Goal: Check status

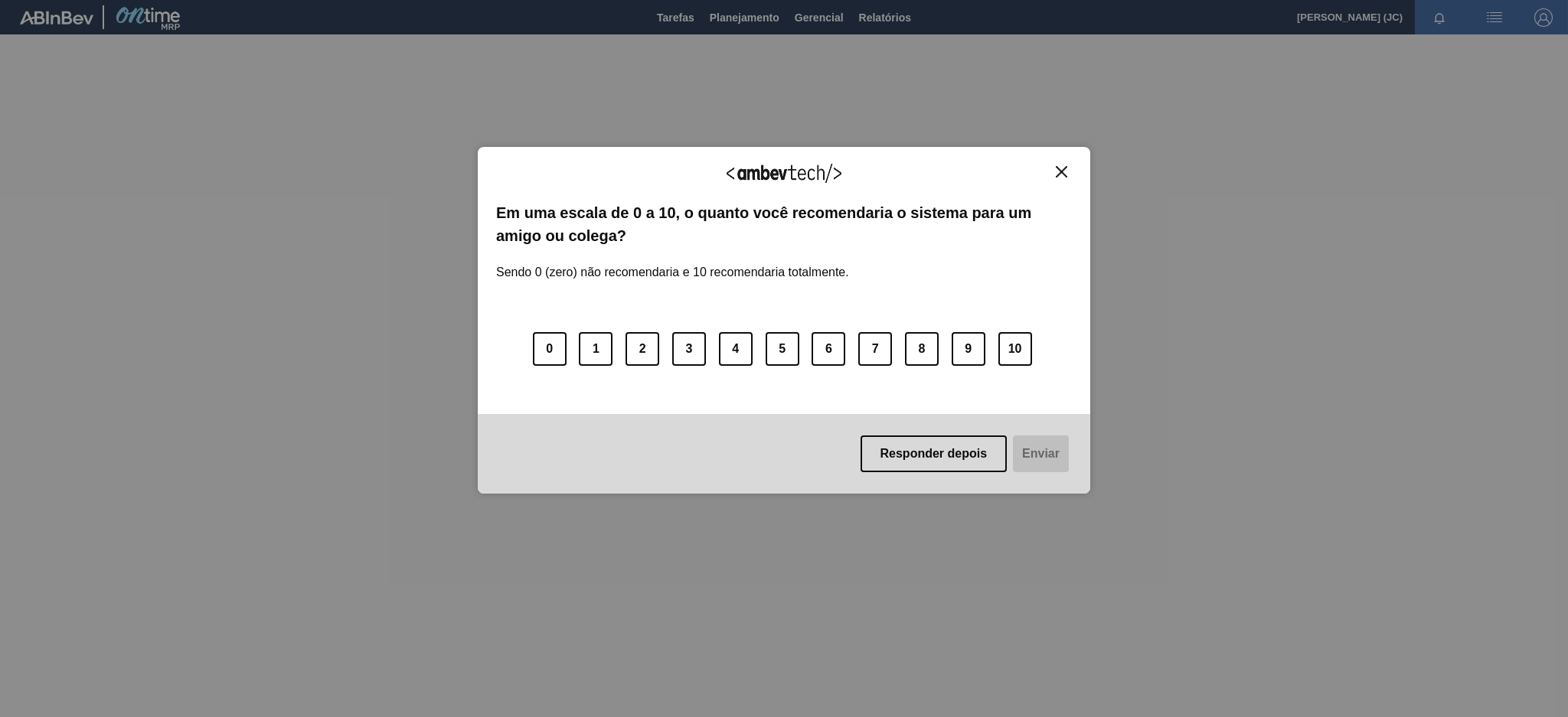
click at [1051, 175] on button "Close" at bounding box center [1061, 171] width 21 height 13
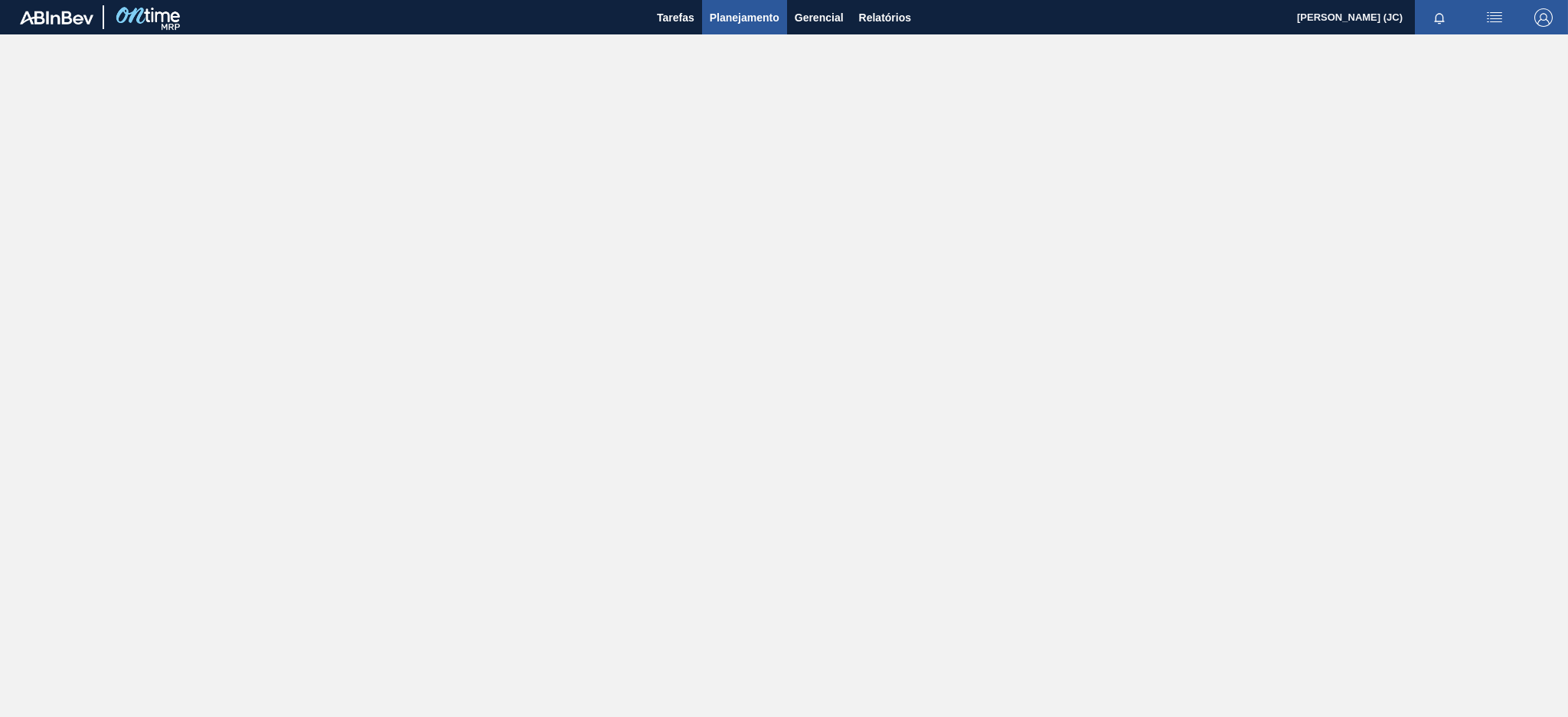
click at [725, 19] on span "Planejamento" at bounding box center [745, 17] width 70 height 18
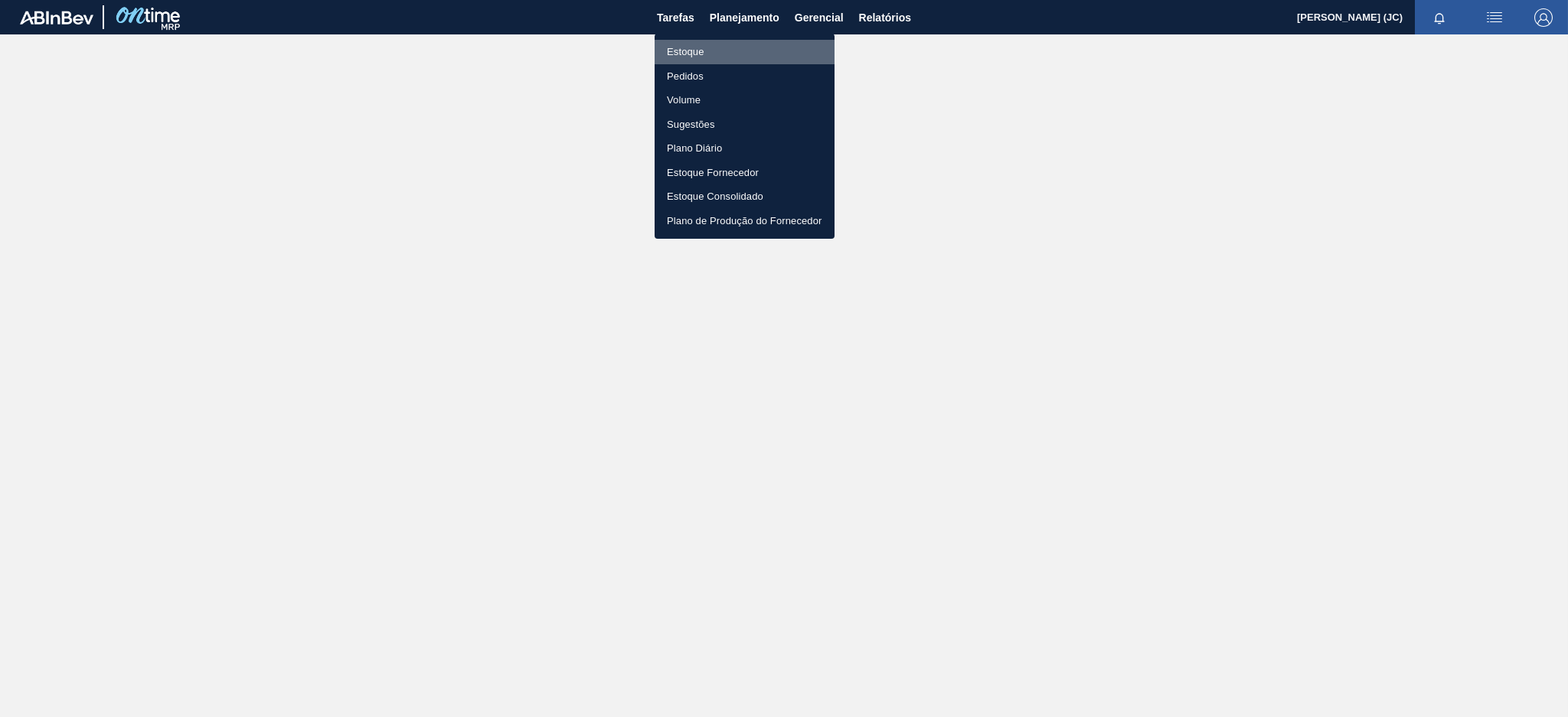
click at [717, 58] on li "Estoque" at bounding box center [744, 52] width 180 height 24
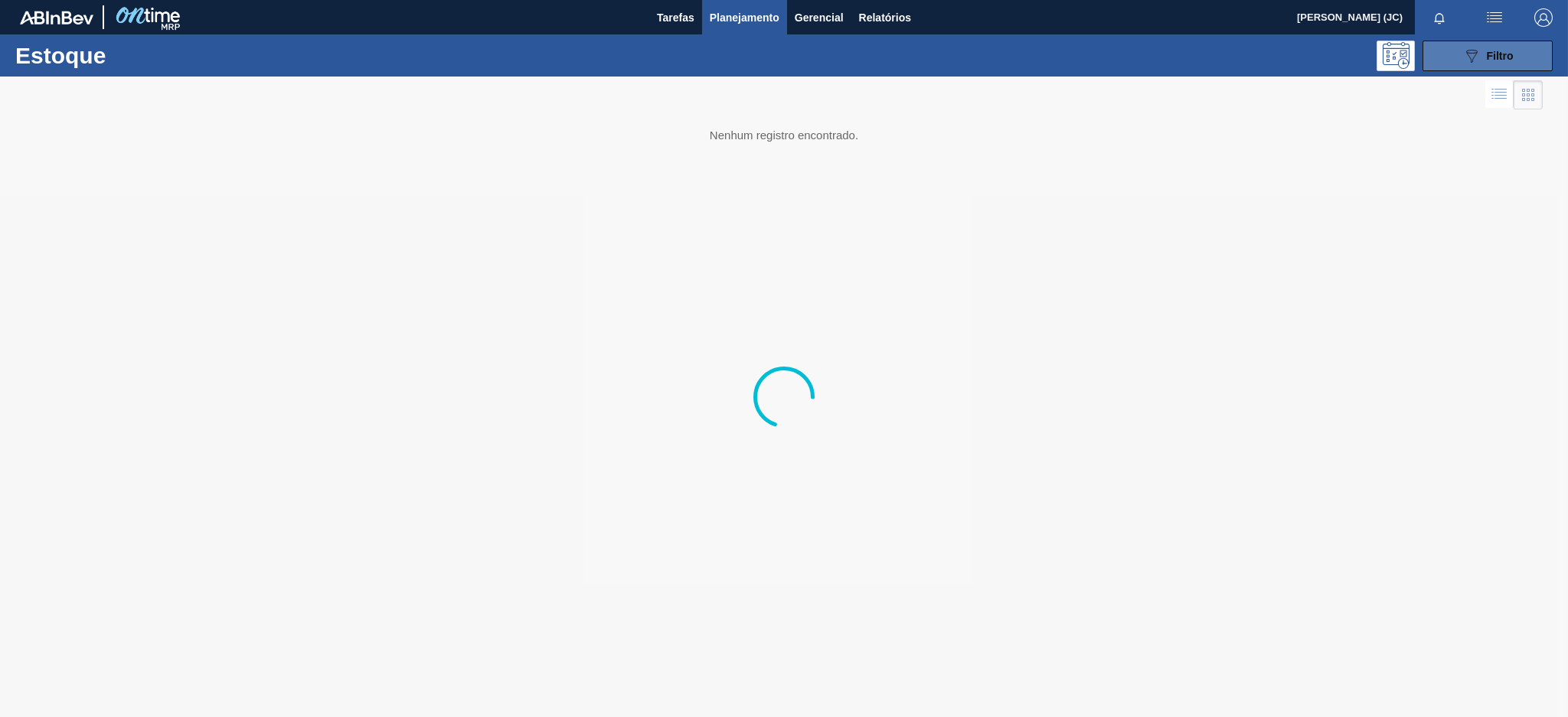
click at [1450, 60] on button "089F7B8B-B2A5-4AFE-B5C0-19BA573D28AC Filtro" at bounding box center [1488, 55] width 130 height 31
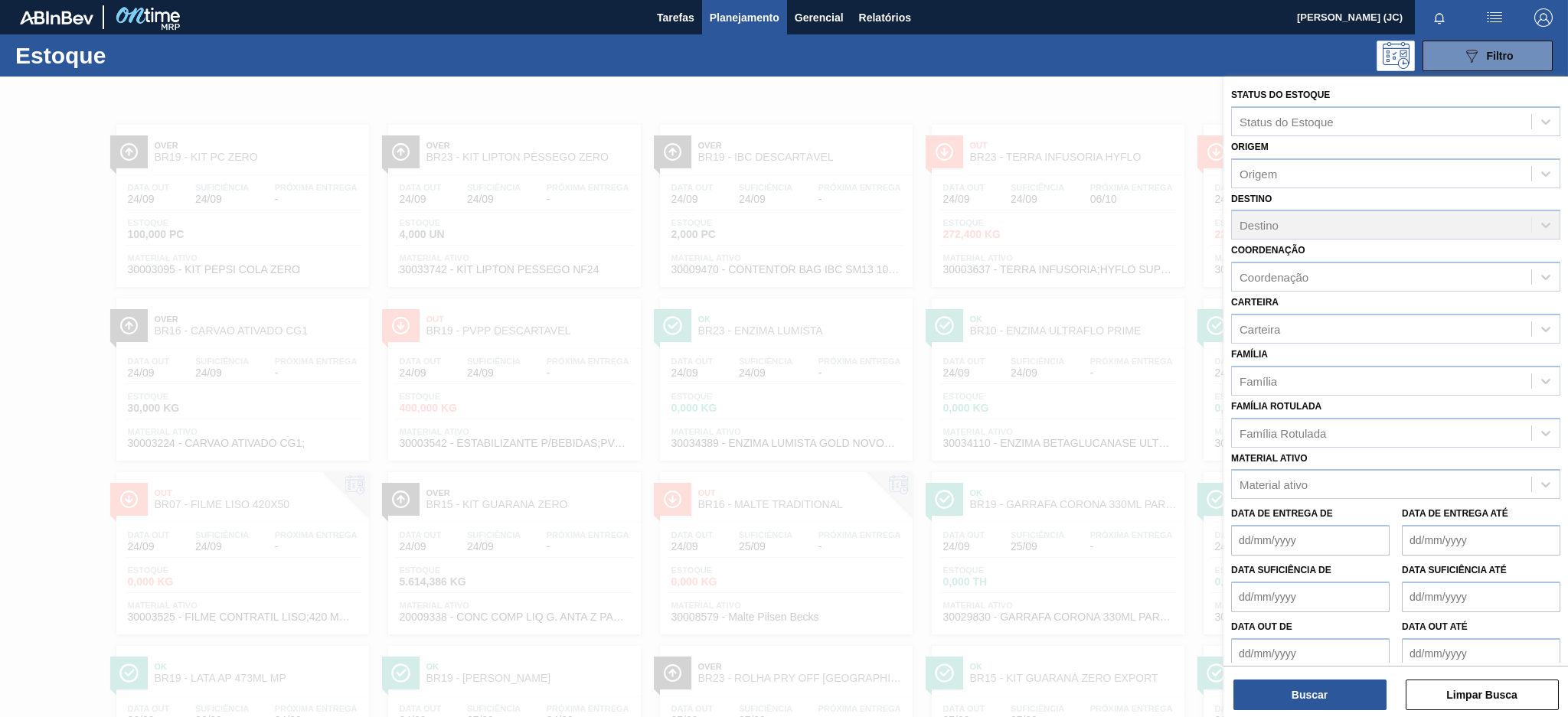
click at [1336, 474] on div "Material ativo" at bounding box center [1381, 485] width 300 height 22
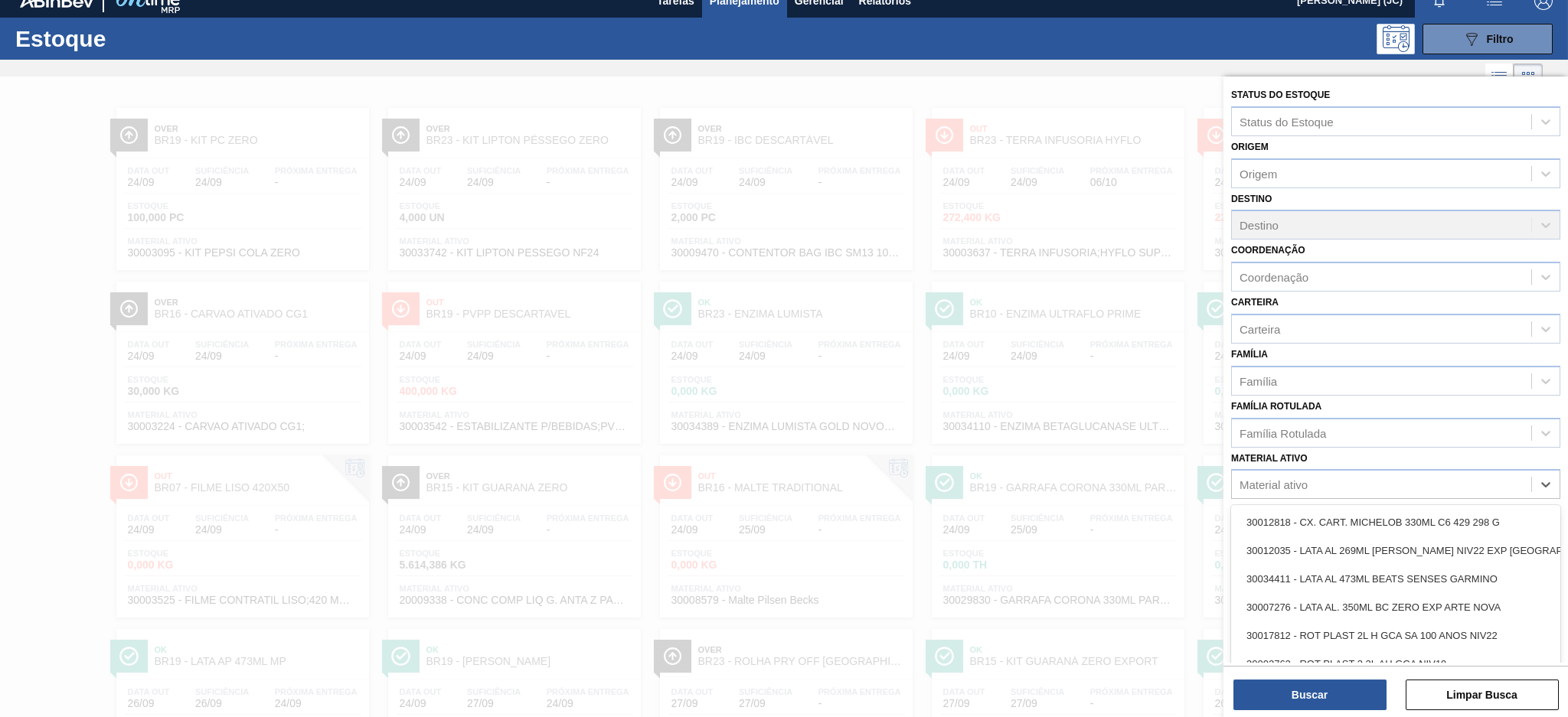
scroll to position [18, 0]
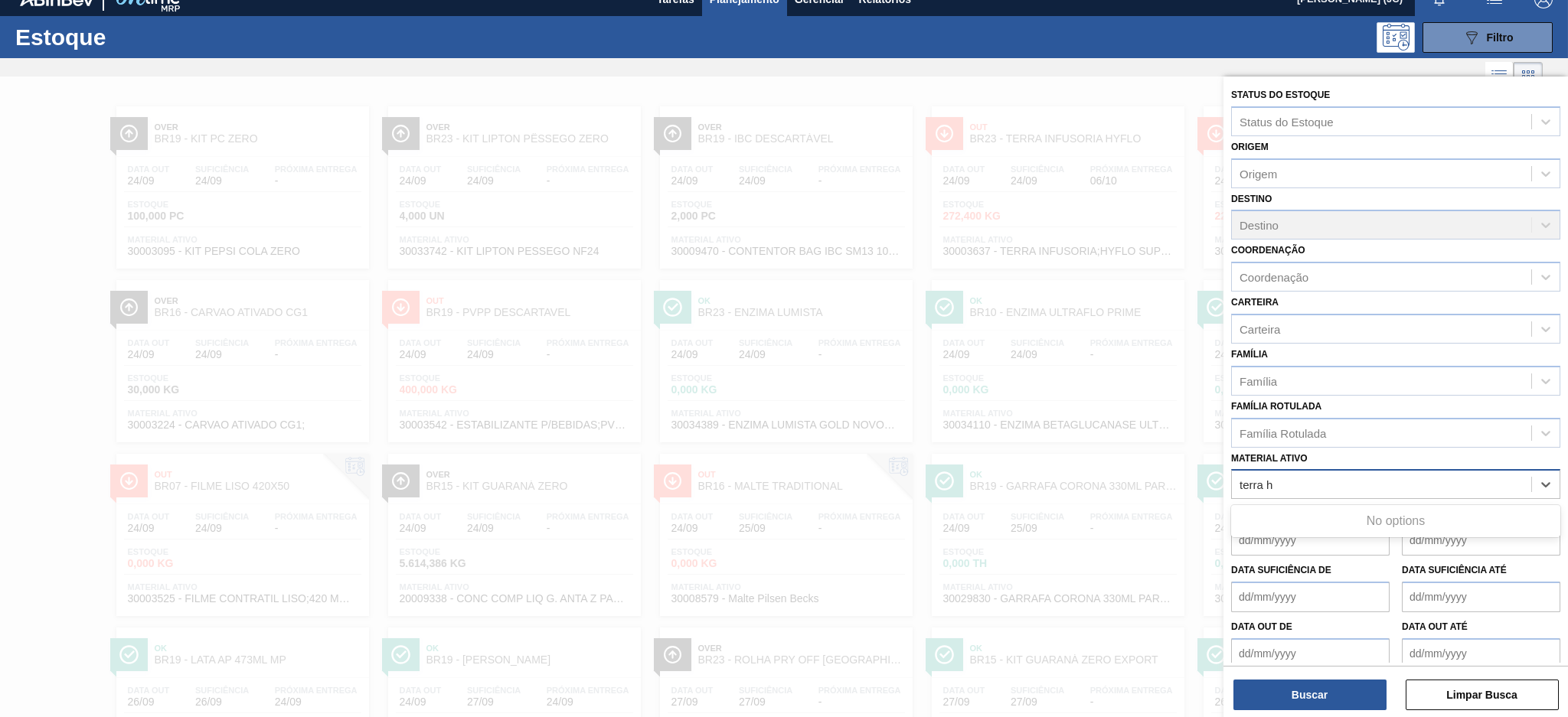
type ativo "terra hy"
drag, startPoint x: 1339, startPoint y: 474, endPoint x: 1180, endPoint y: 475, distance: 159.0
click at [1224, 475] on div "Status do Estoque Status do Estoque Origem Origem Destino Destino Coordenação C…" at bounding box center [1396, 435] width 344 height 717
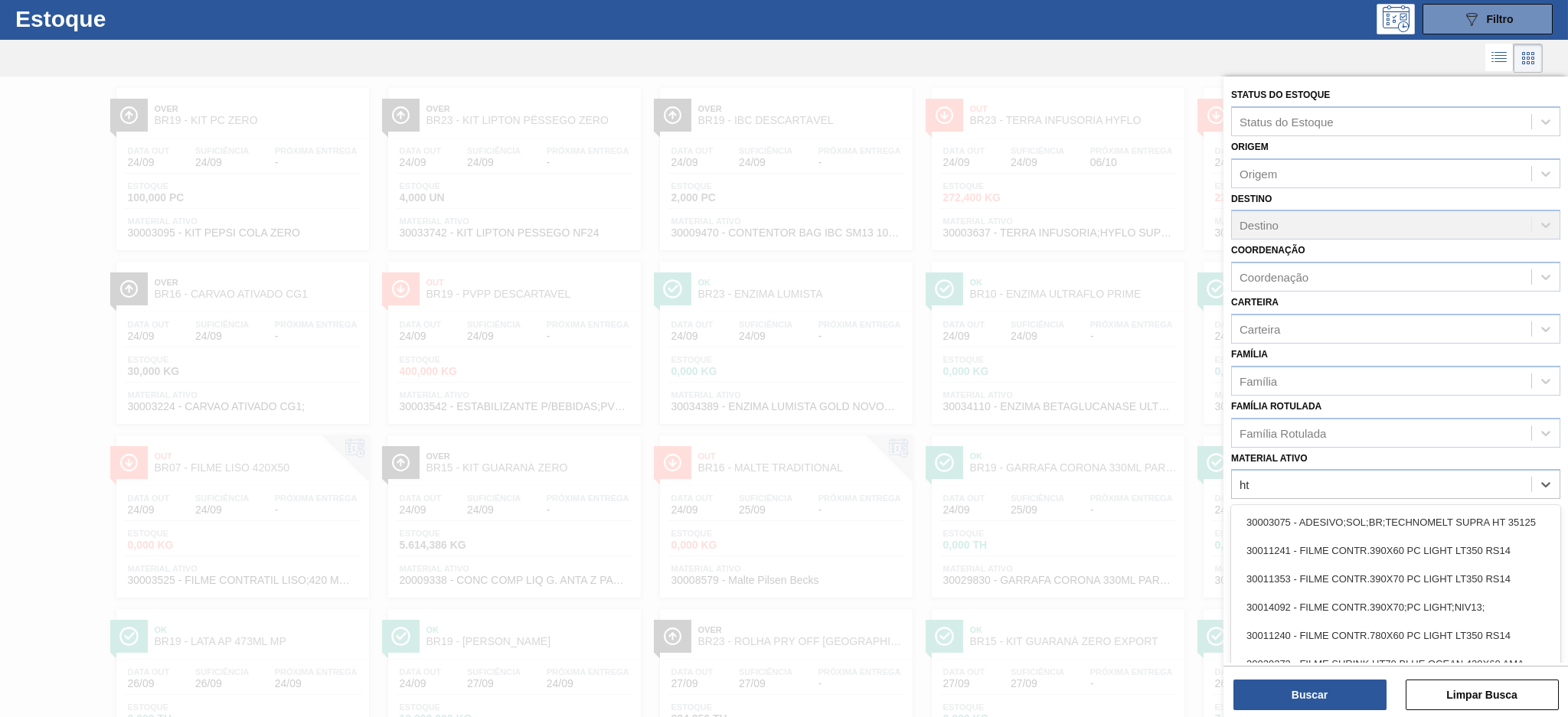
scroll to position [38, 0]
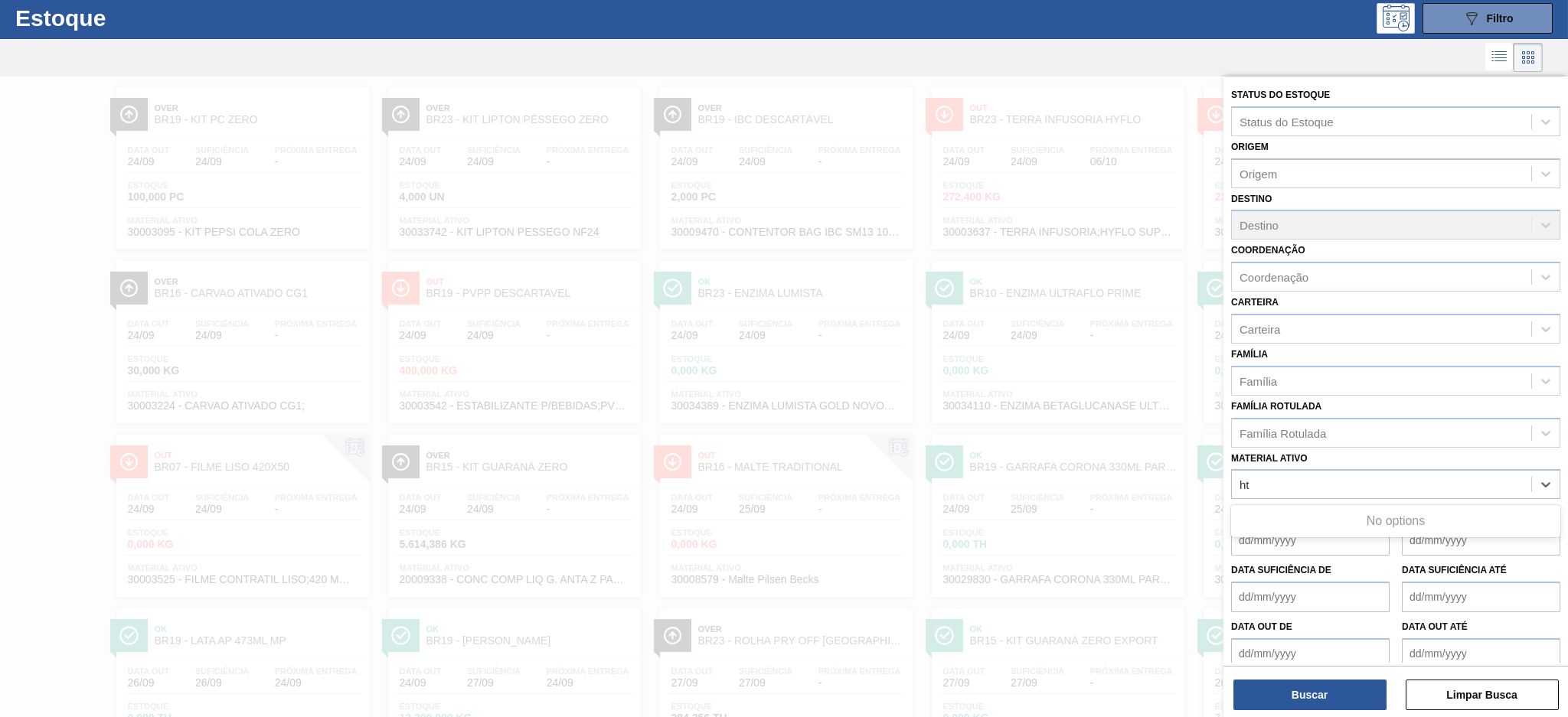
type ativo "h"
click at [487, 109] on div at bounding box center [784, 435] width 1568 height 717
